Goal: Task Accomplishment & Management: Manage account settings

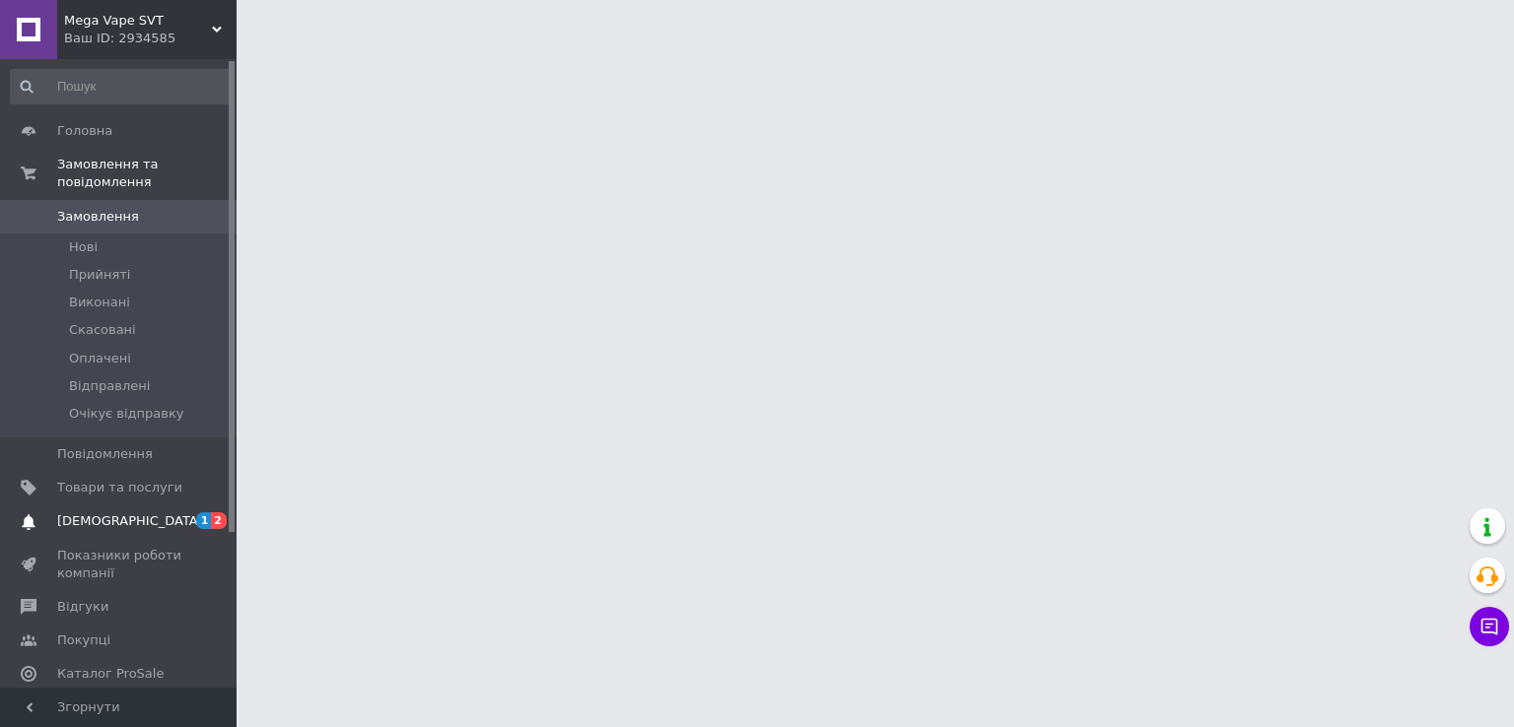
click at [99, 512] on span "[DEMOGRAPHIC_DATA]" at bounding box center [130, 521] width 146 height 18
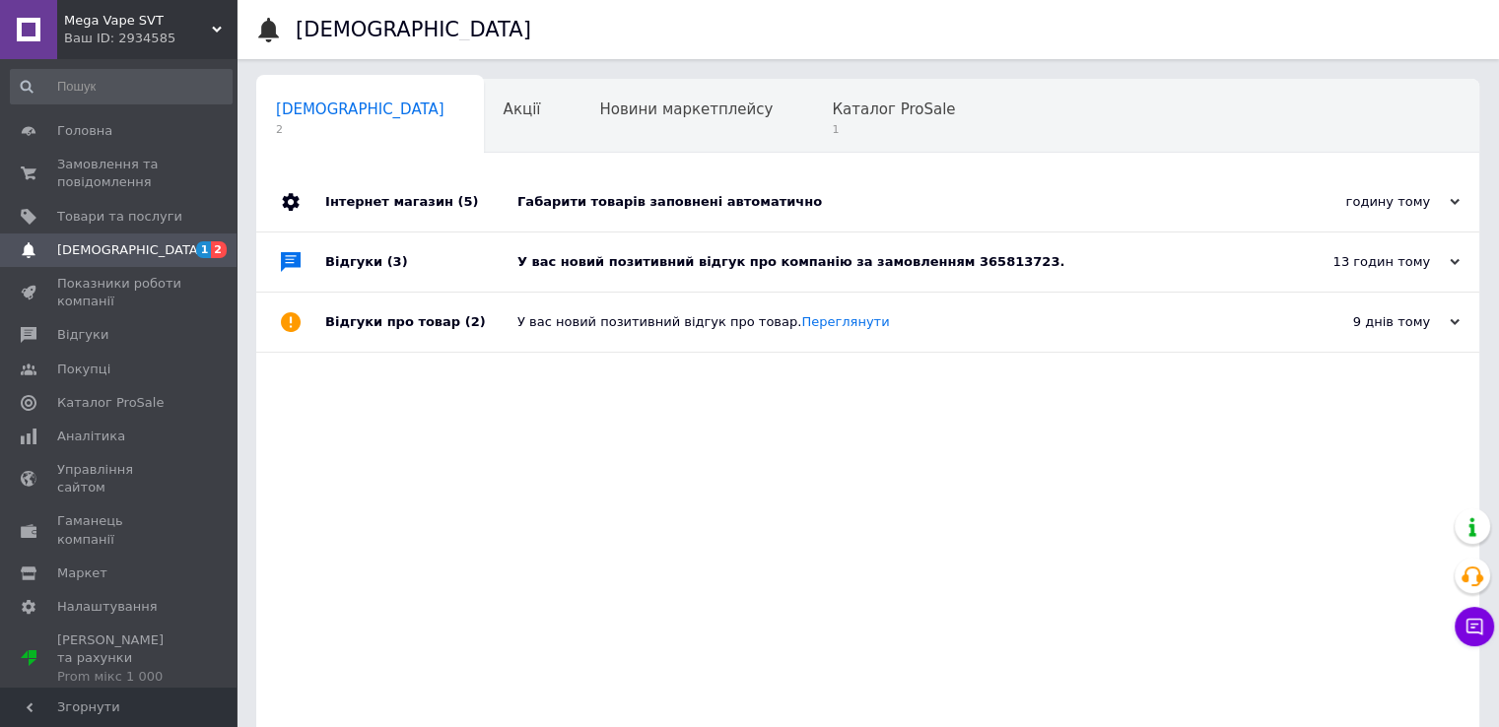
click at [757, 202] on div "Габарити товарів заповнені автоматично" at bounding box center [889, 202] width 745 height 18
click at [1445, 269] on div "13 годин тому" at bounding box center [1360, 261] width 197 height 18
click at [1450, 264] on icon at bounding box center [1455, 261] width 10 height 10
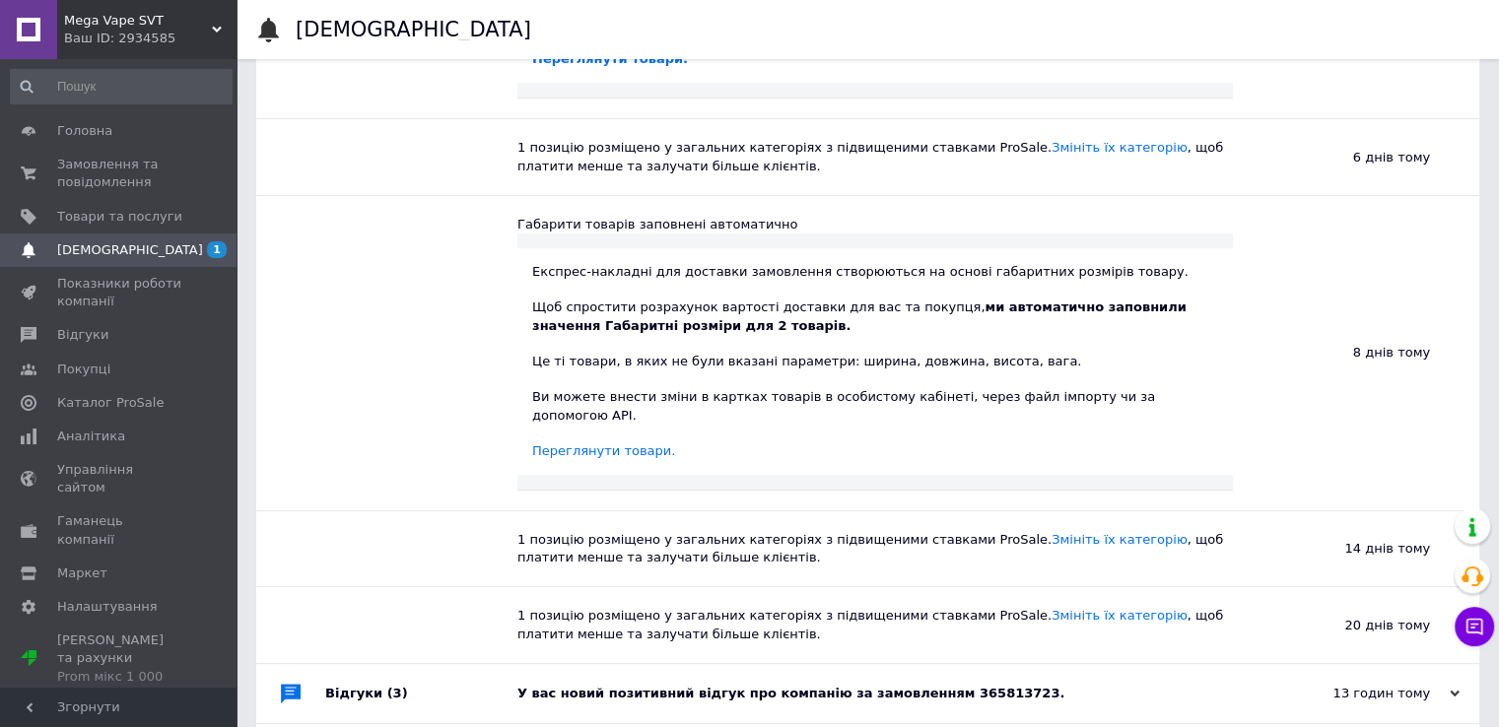
scroll to position [470, 0]
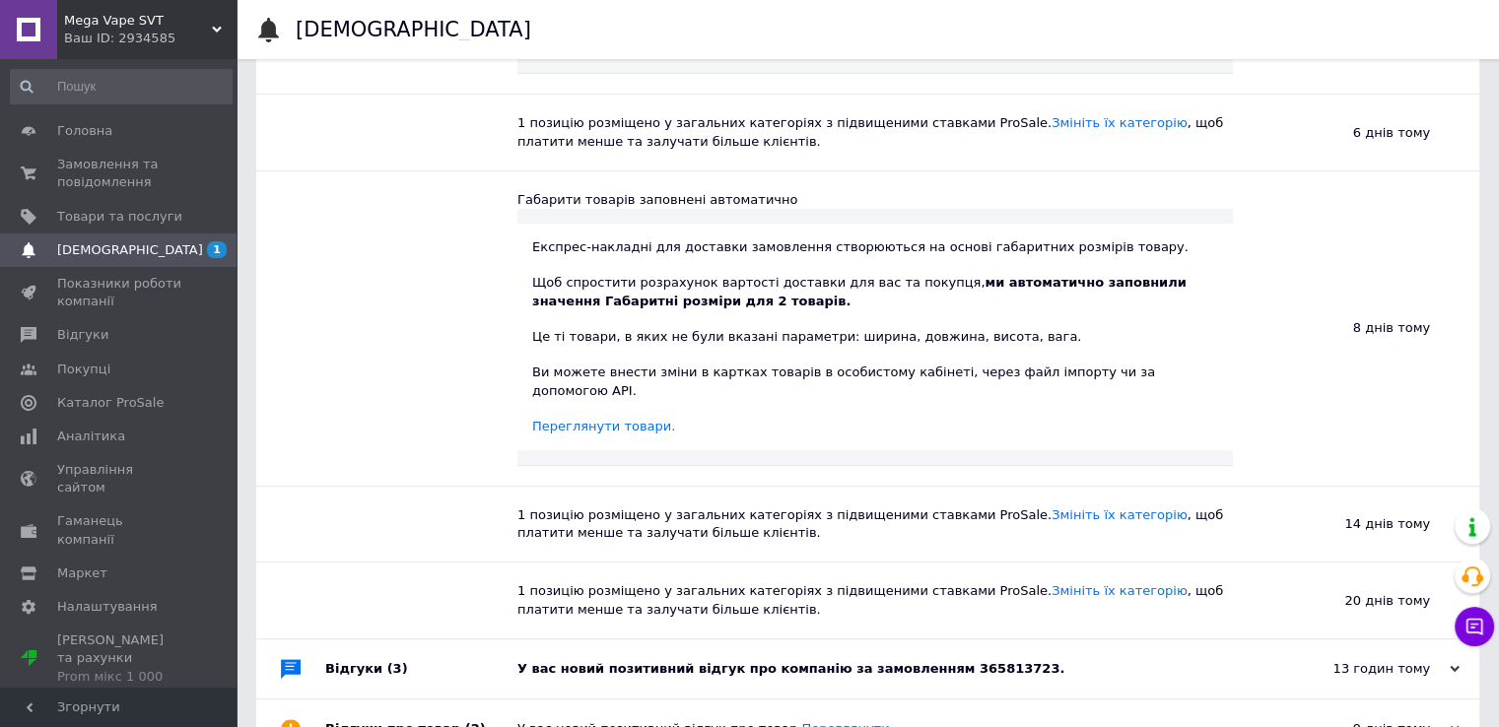
click at [1446, 660] on div "13 годин тому" at bounding box center [1360, 669] width 197 height 18
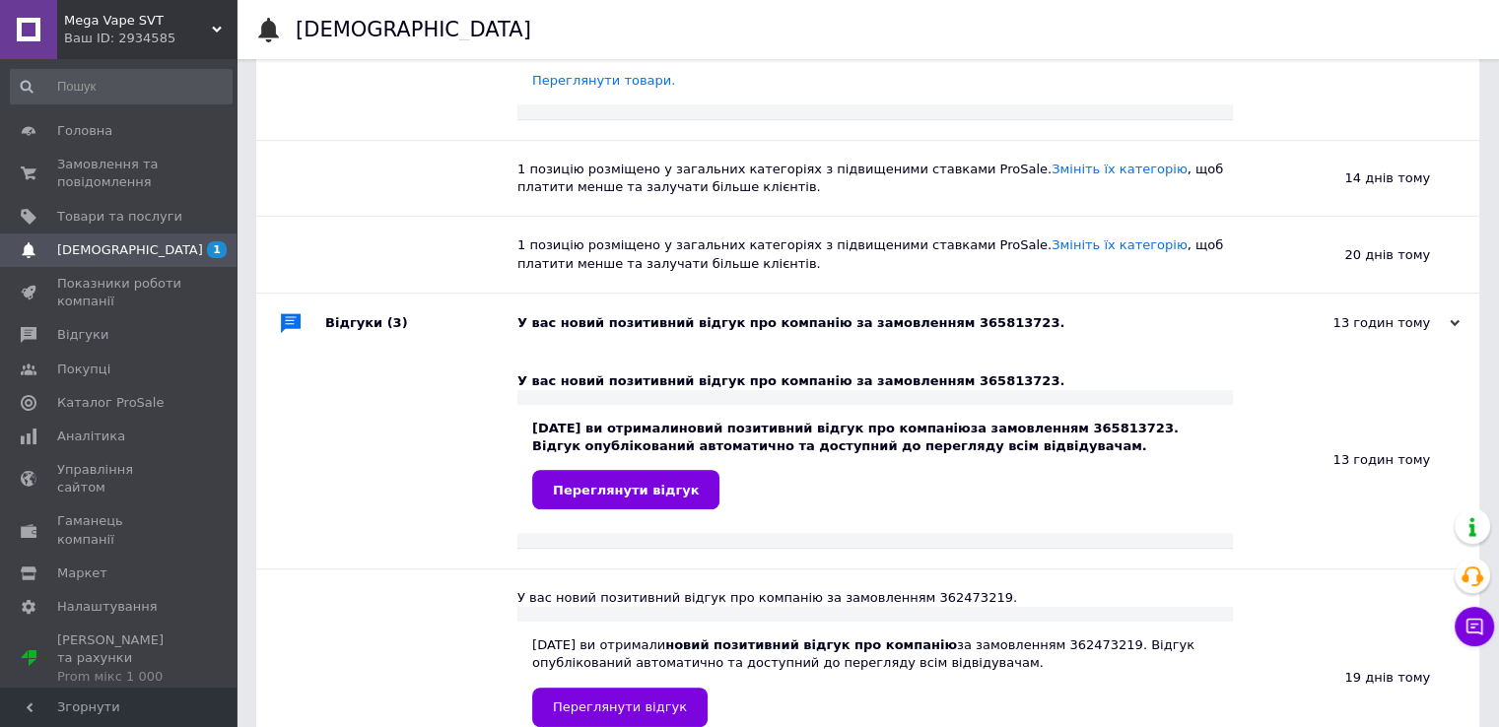
scroll to position [864, 0]
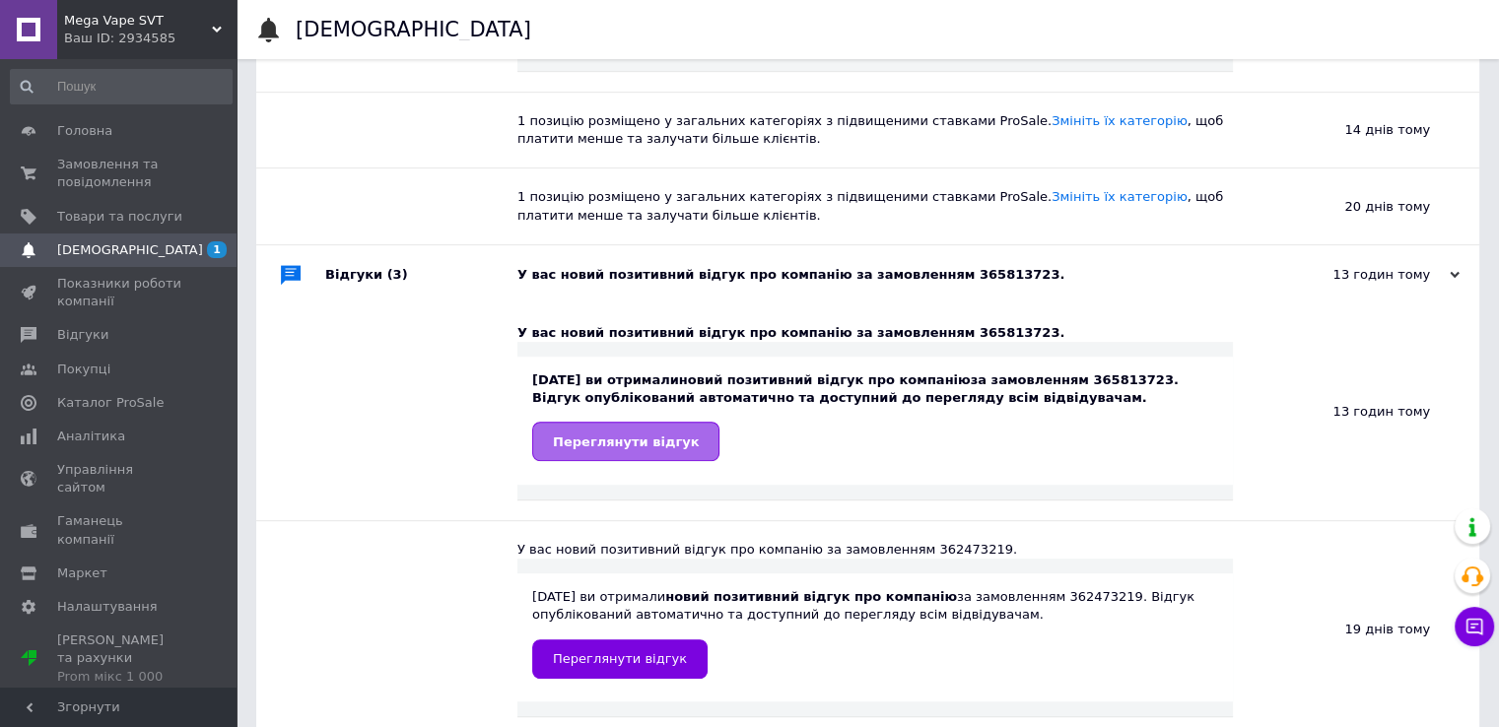
click at [619, 435] on span "Переглянути відгук" at bounding box center [626, 442] width 146 height 15
click at [70, 127] on span "Головна" at bounding box center [84, 131] width 55 height 18
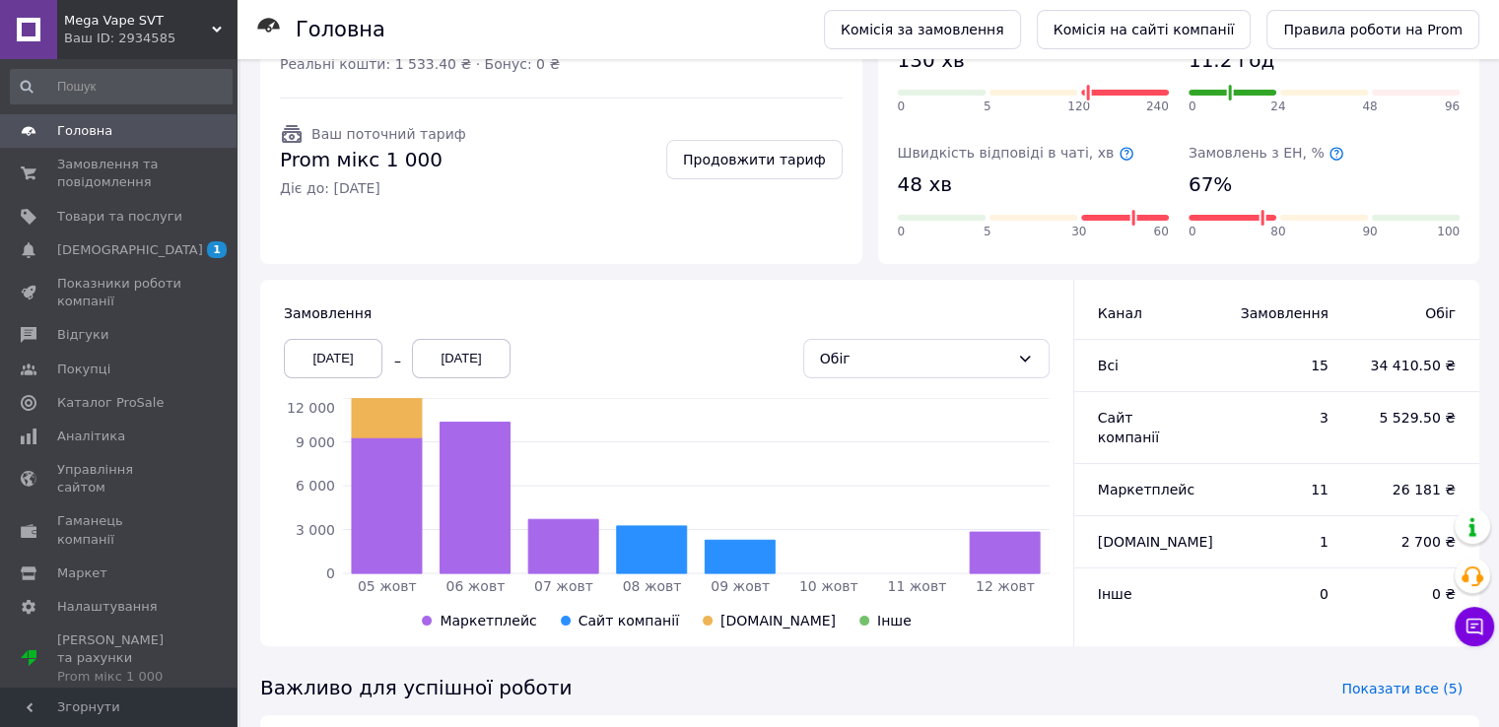
scroll to position [197, 0]
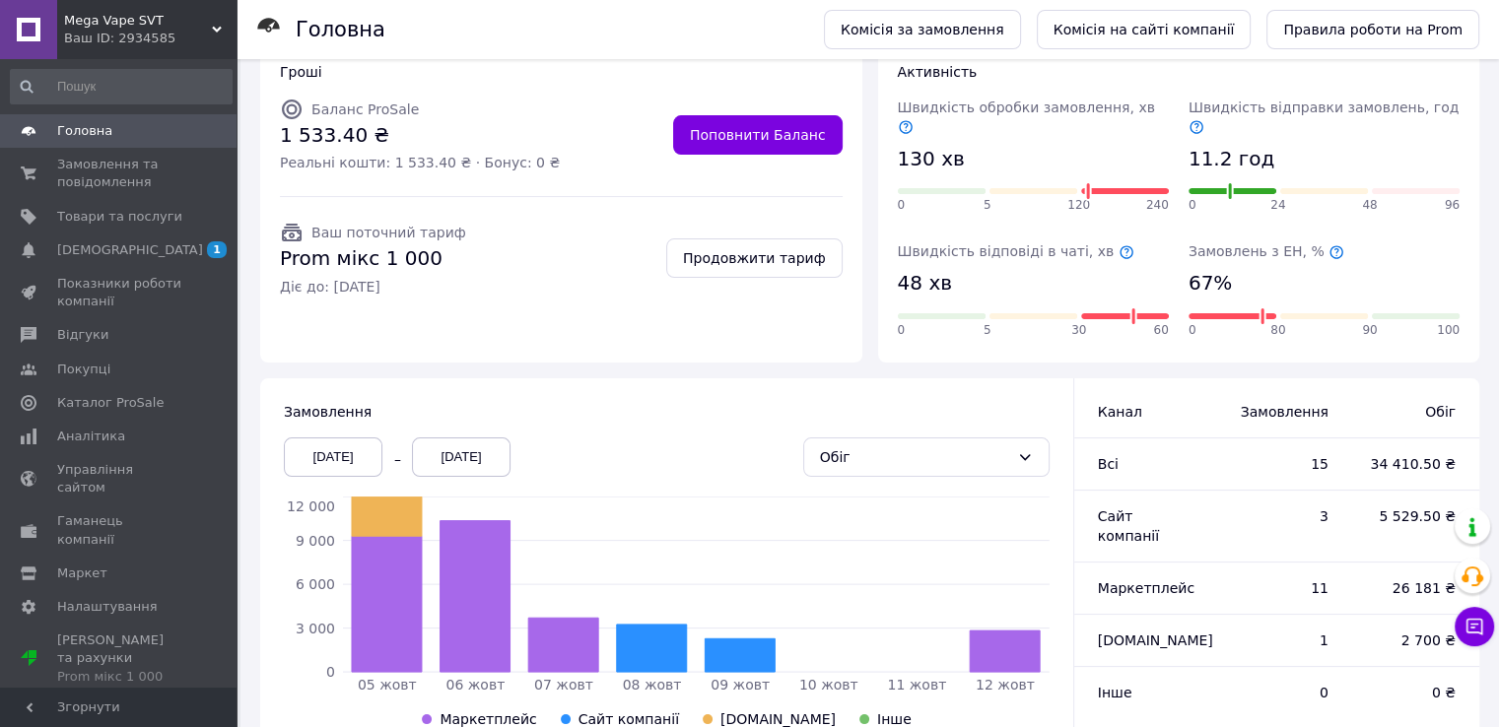
click at [1328, 244] on icon at bounding box center [1336, 252] width 16 height 16
